Goal: Find specific page/section: Find specific page/section

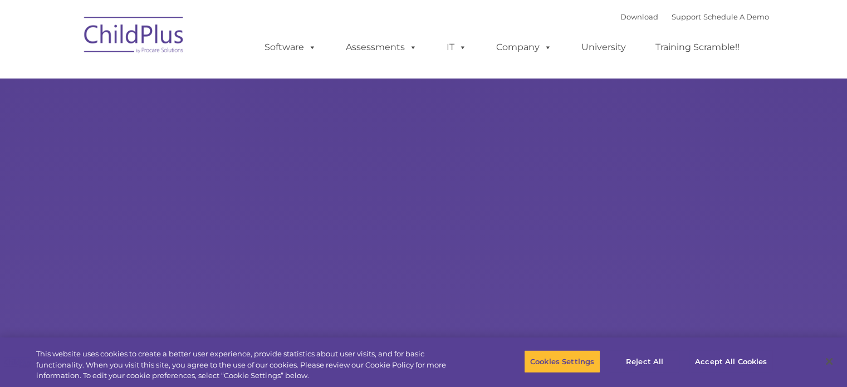
select select "MEDIUM"
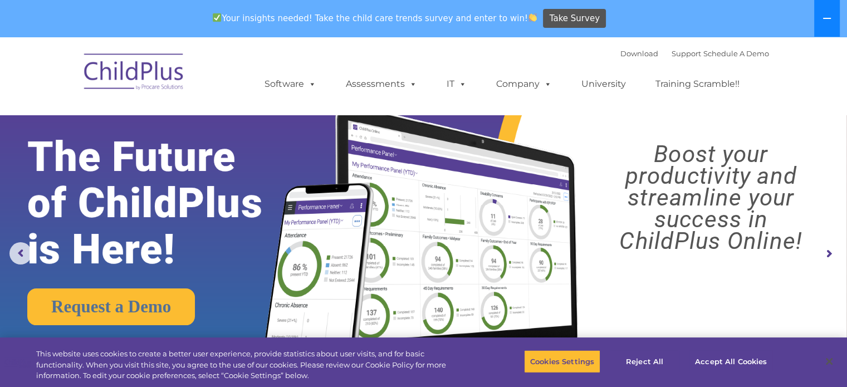
click at [827, 18] on icon at bounding box center [827, 18] width 8 height 1
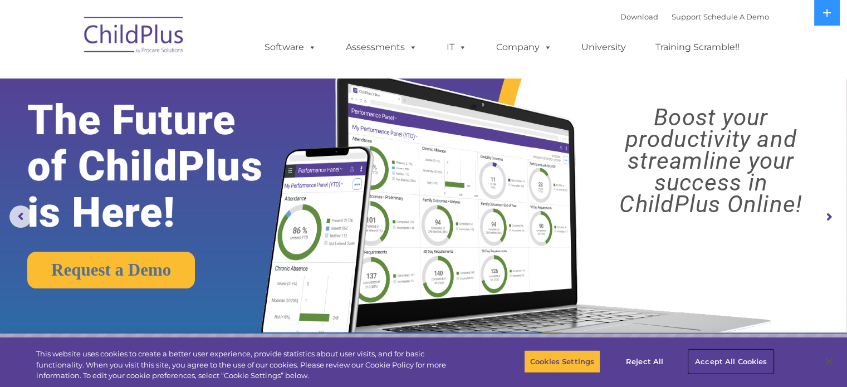
click at [730, 360] on button "Accept All Cookies" at bounding box center [731, 361] width 84 height 23
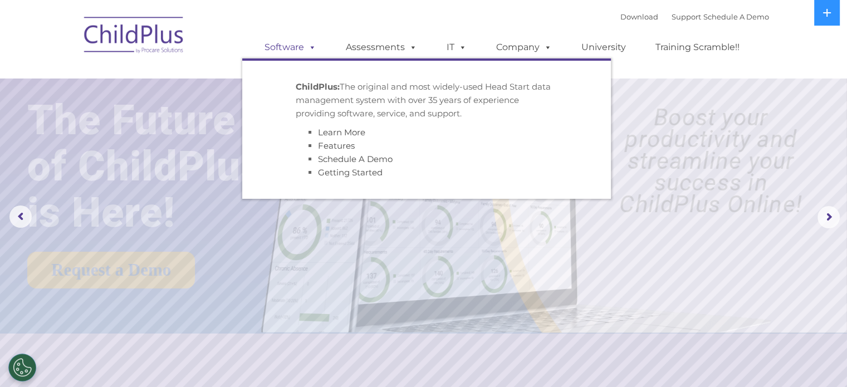
click at [313, 50] on span at bounding box center [310, 47] width 12 height 11
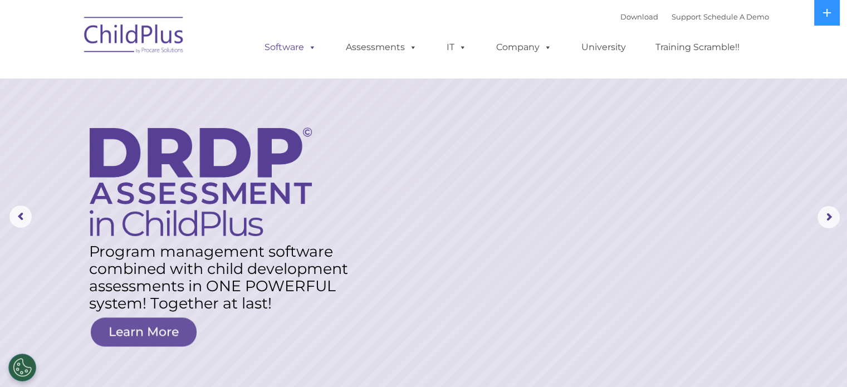
click at [311, 45] on span at bounding box center [310, 47] width 12 height 11
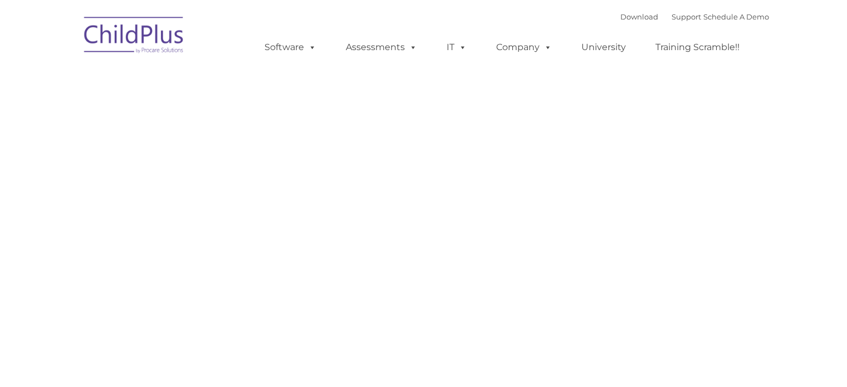
type input ""
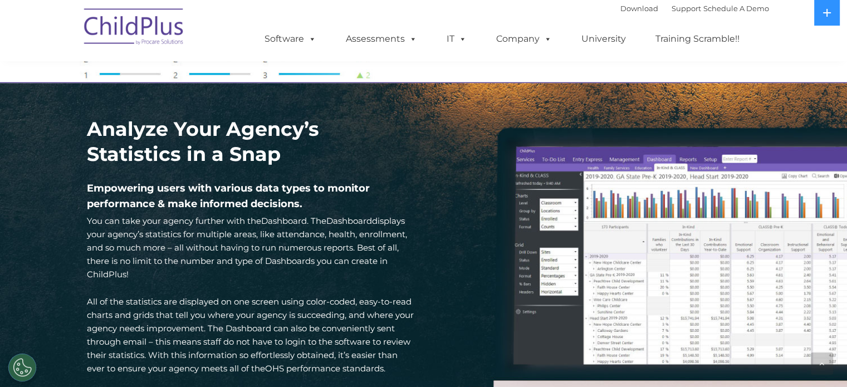
scroll to position [1514, 0]
